Goal: Answer question/provide support

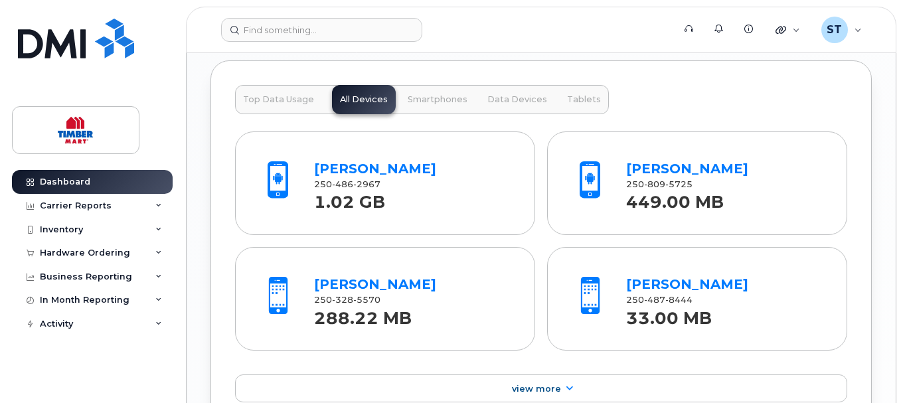
scroll to position [1395, 0]
click at [54, 228] on div "Inventory" at bounding box center [61, 230] width 43 height 11
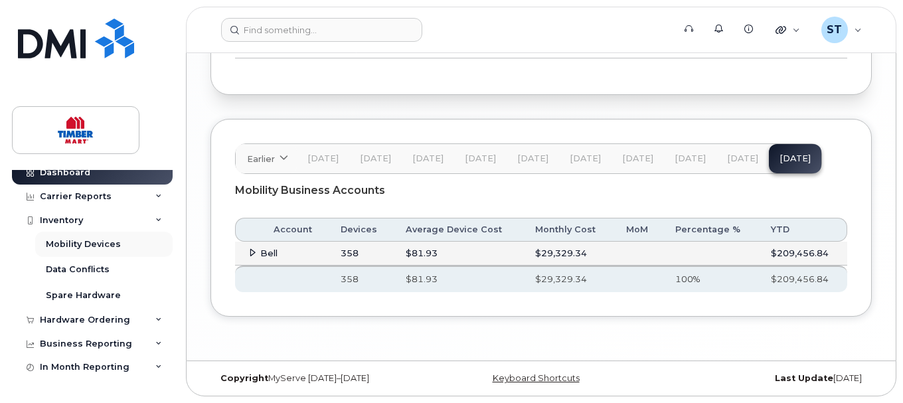
scroll to position [0, 0]
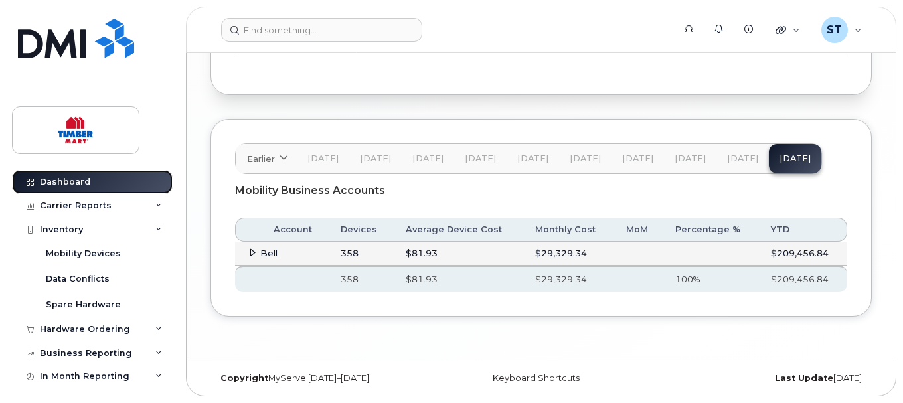
click at [66, 179] on div "Dashboard" at bounding box center [65, 182] width 50 height 11
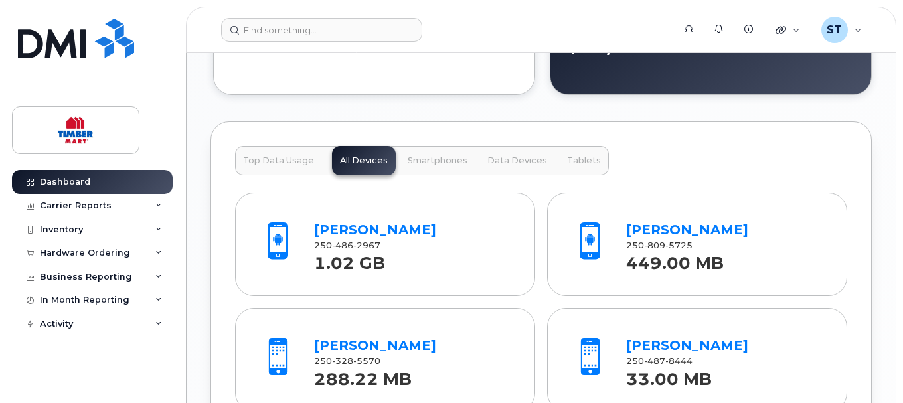
scroll to position [1335, 0]
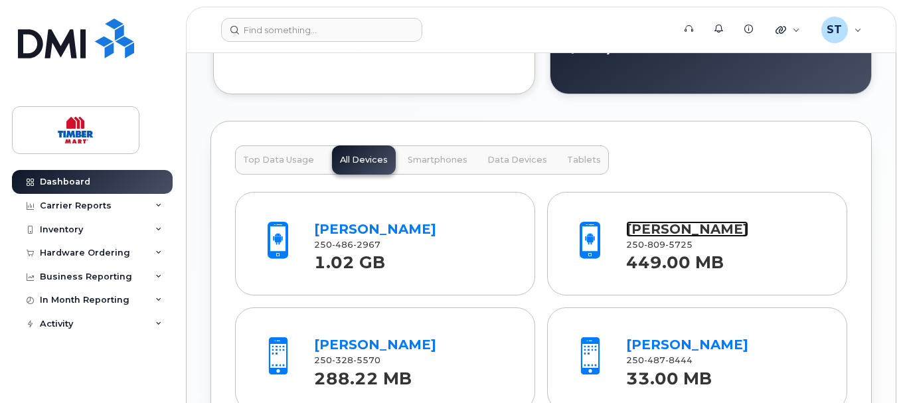
click at [666, 225] on link "[PERSON_NAME]" at bounding box center [687, 229] width 122 height 16
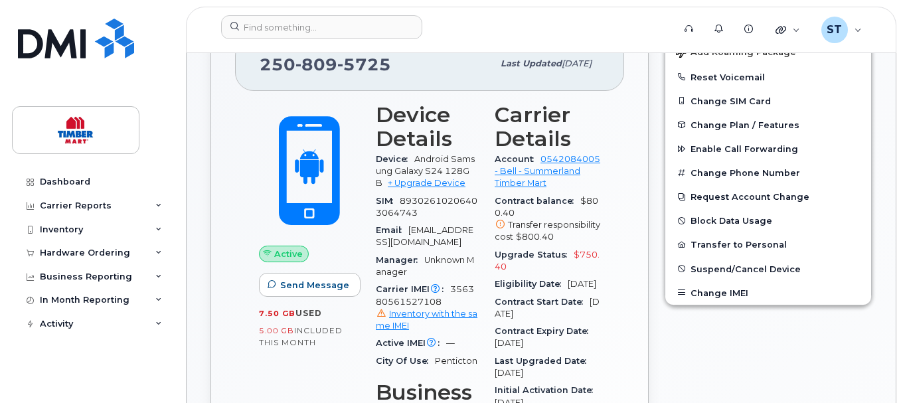
scroll to position [332, 0]
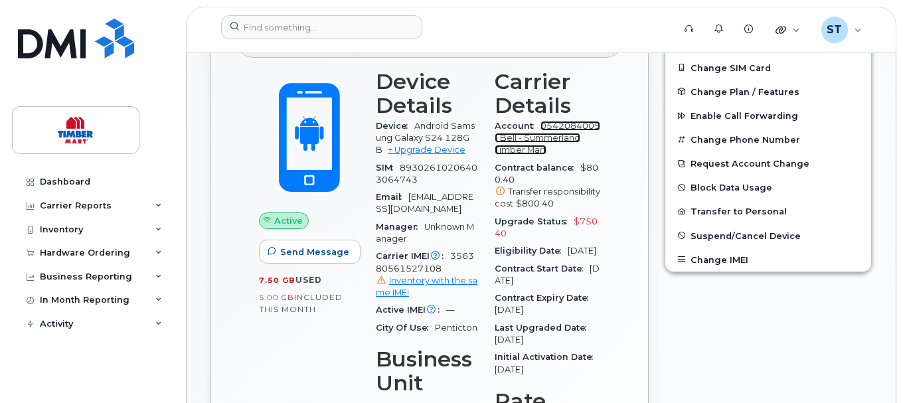
click at [537, 140] on link "0542084005 - Bell - Summerland Timber Mart" at bounding box center [548, 138] width 106 height 35
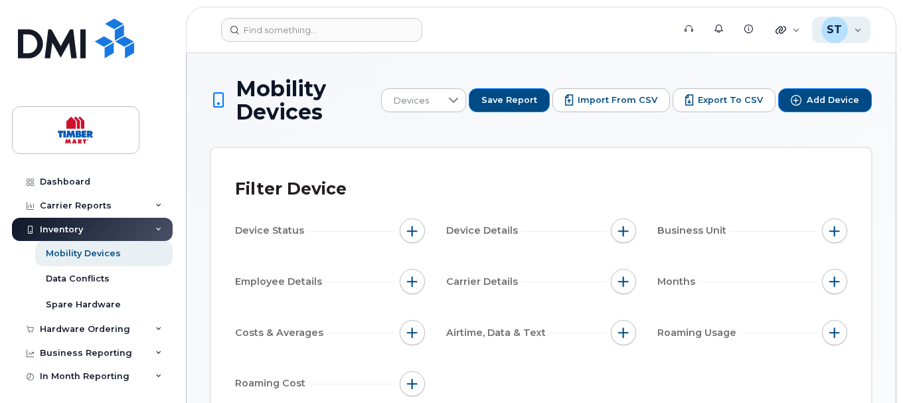
click at [858, 25] on div "ST Summerland Timber Mart Wireless Admin" at bounding box center [841, 30] width 59 height 27
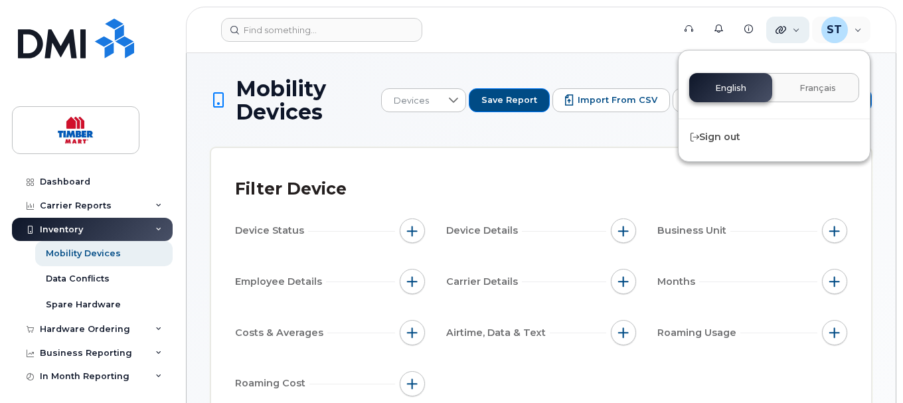
click at [788, 28] on div "Quicklinks" at bounding box center [787, 30] width 43 height 27
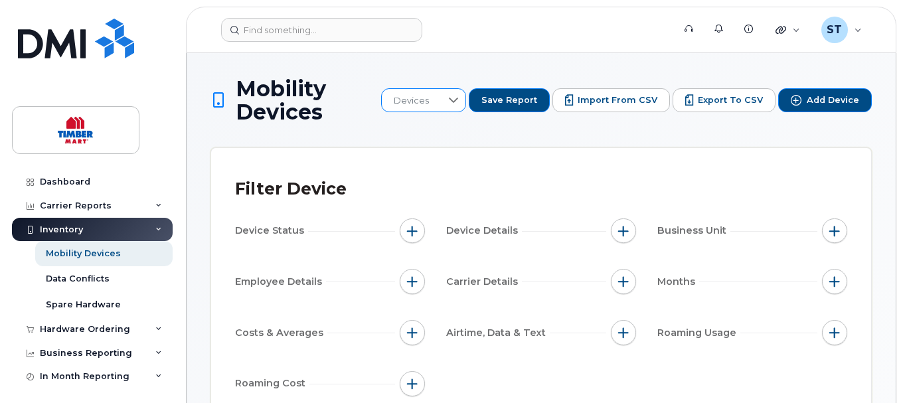
click at [462, 92] on div at bounding box center [453, 100] width 25 height 23
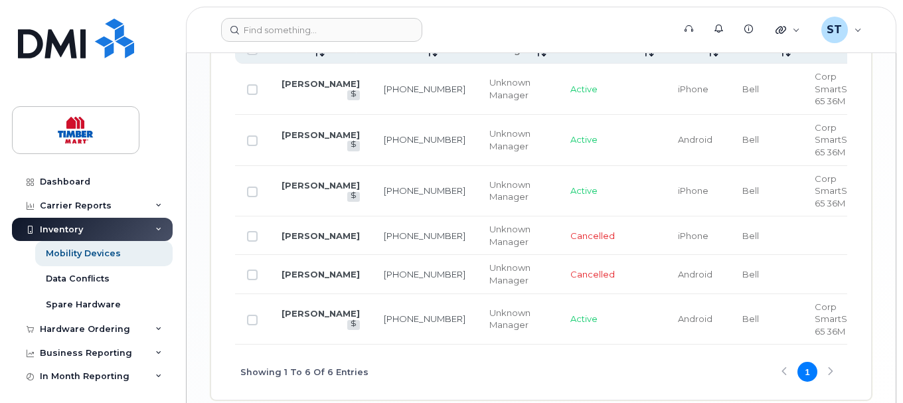
scroll to position [863, 0]
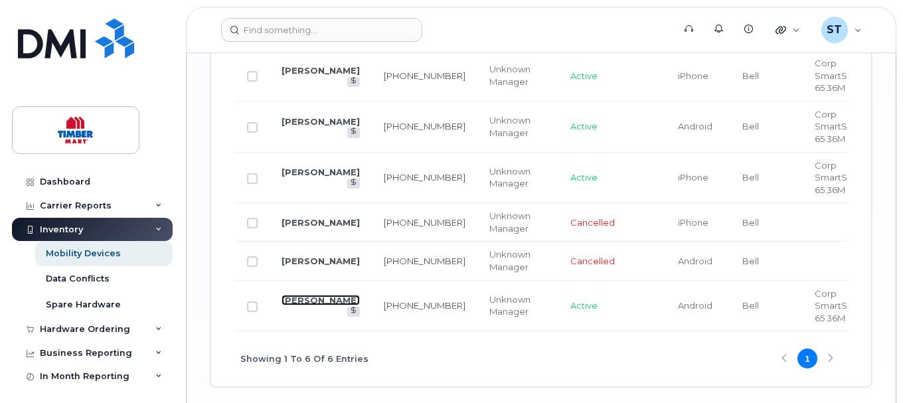
click at [298, 300] on td "[PERSON_NAME]" at bounding box center [321, 306] width 102 height 51
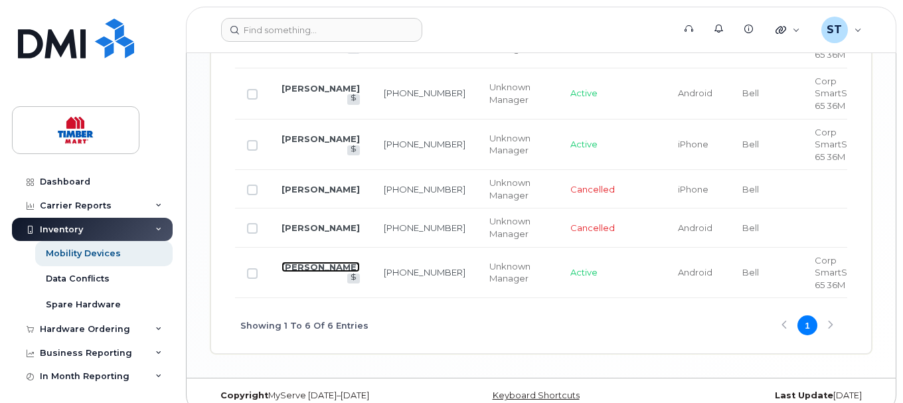
scroll to position [914, 0]
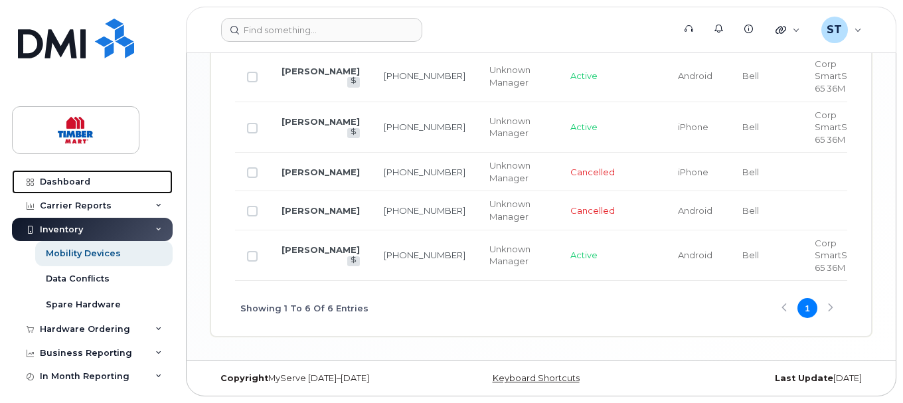
drag, startPoint x: 75, startPoint y: 179, endPoint x: 298, endPoint y: 267, distance: 240.0
click at [74, 177] on div "Dashboard" at bounding box center [65, 182] width 50 height 11
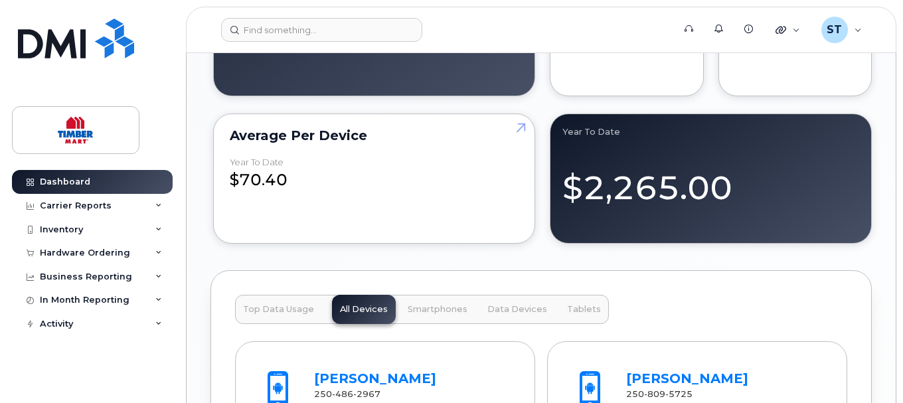
scroll to position [1202, 0]
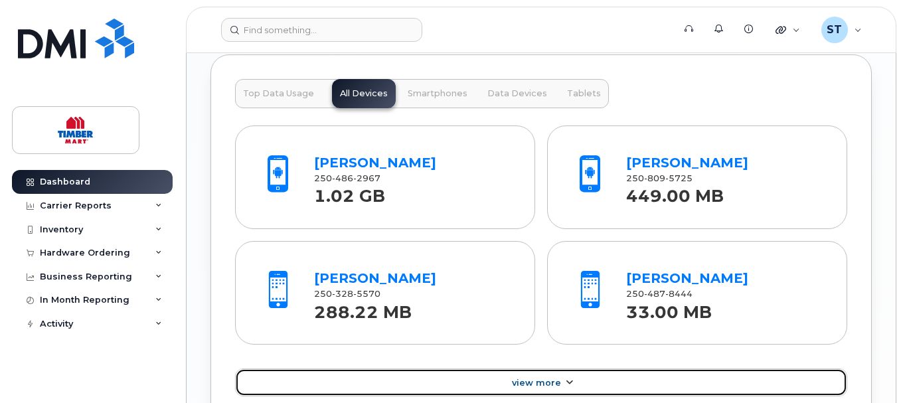
click at [552, 385] on span "View More" at bounding box center [536, 383] width 49 height 10
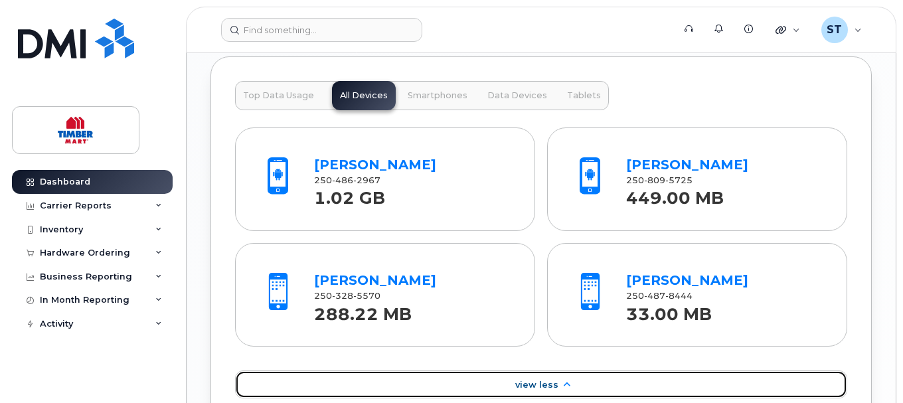
scroll to position [1401, 0]
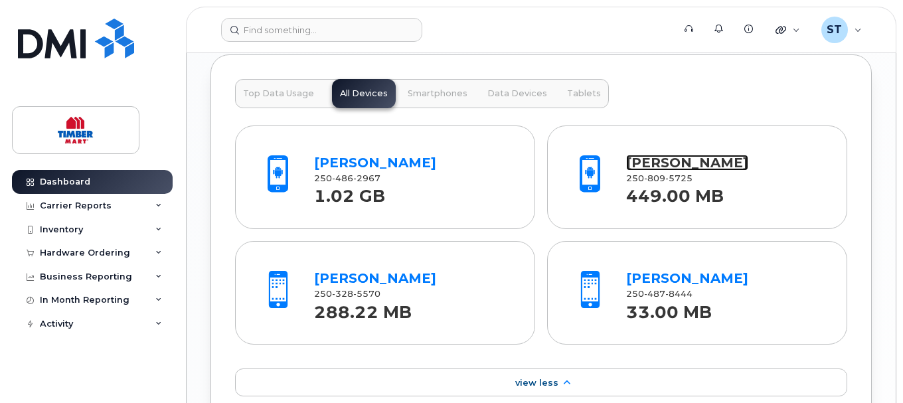
click at [674, 157] on link "[PERSON_NAME]" at bounding box center [687, 163] width 122 height 16
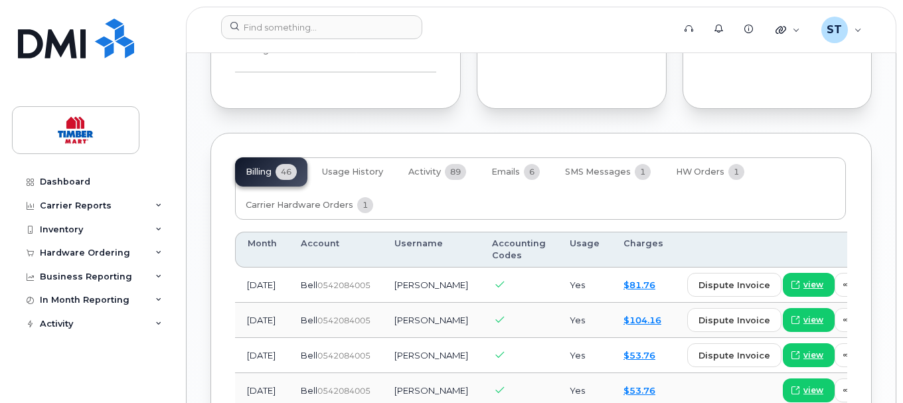
scroll to position [1196, 0]
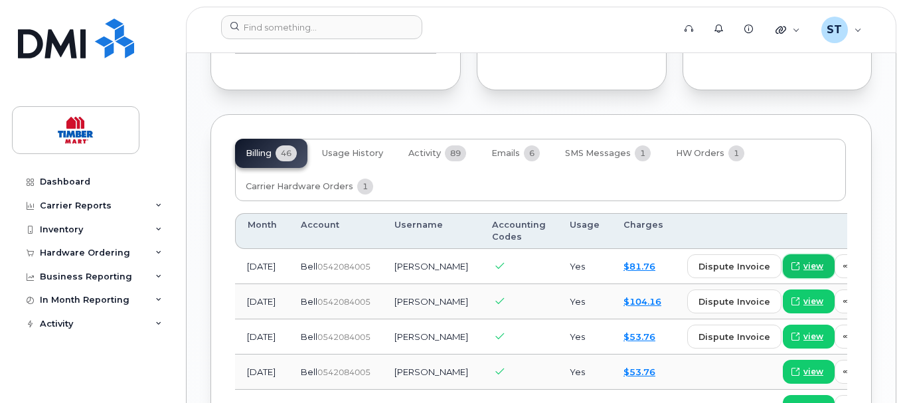
click at [804, 272] on span "view" at bounding box center [814, 266] width 20 height 12
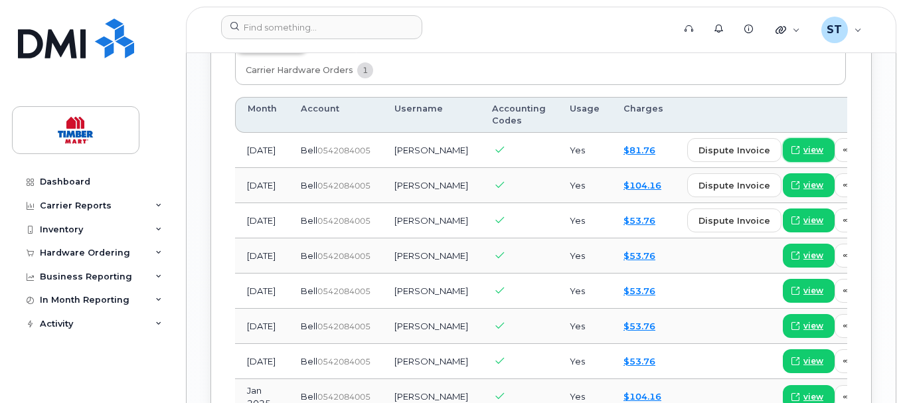
scroll to position [1328, 0]
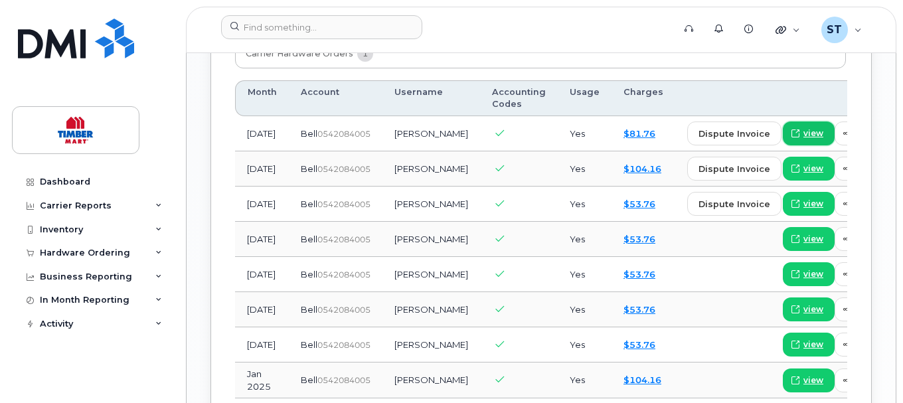
click at [804, 139] on span "view" at bounding box center [814, 134] width 20 height 12
click at [856, 140] on span "send copy" at bounding box center [881, 134] width 50 height 13
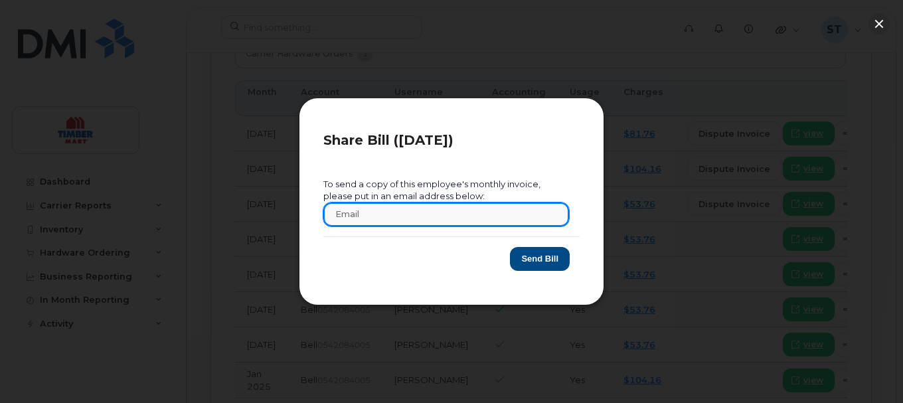
click at [410, 210] on input "text" at bounding box center [446, 215] width 246 height 24
type input "[EMAIL_ADDRESS][DOMAIN_NAME]"
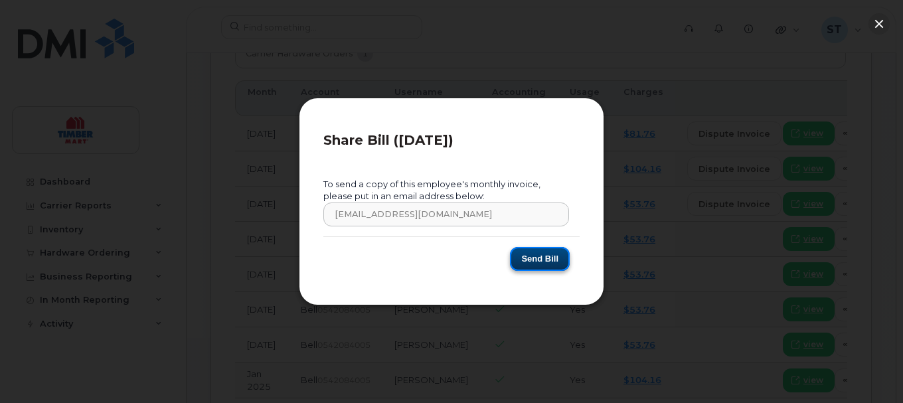
click at [543, 261] on button "Send Bill" at bounding box center [540, 259] width 60 height 25
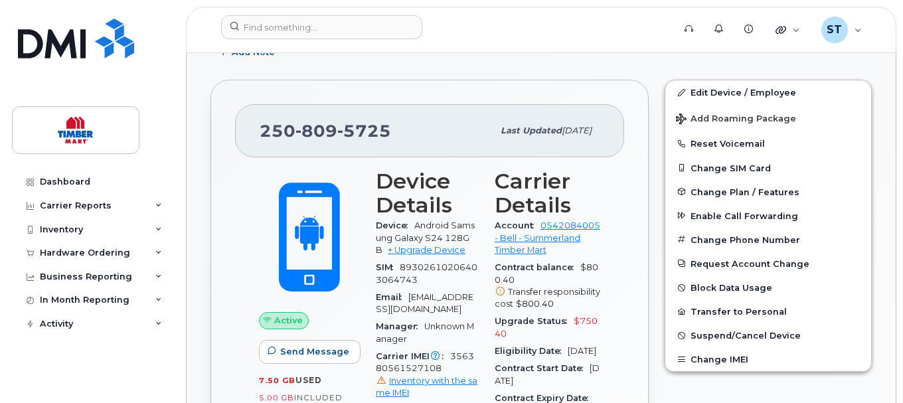
scroll to position [266, 0]
